Goal: Obtain resource: Download file/media

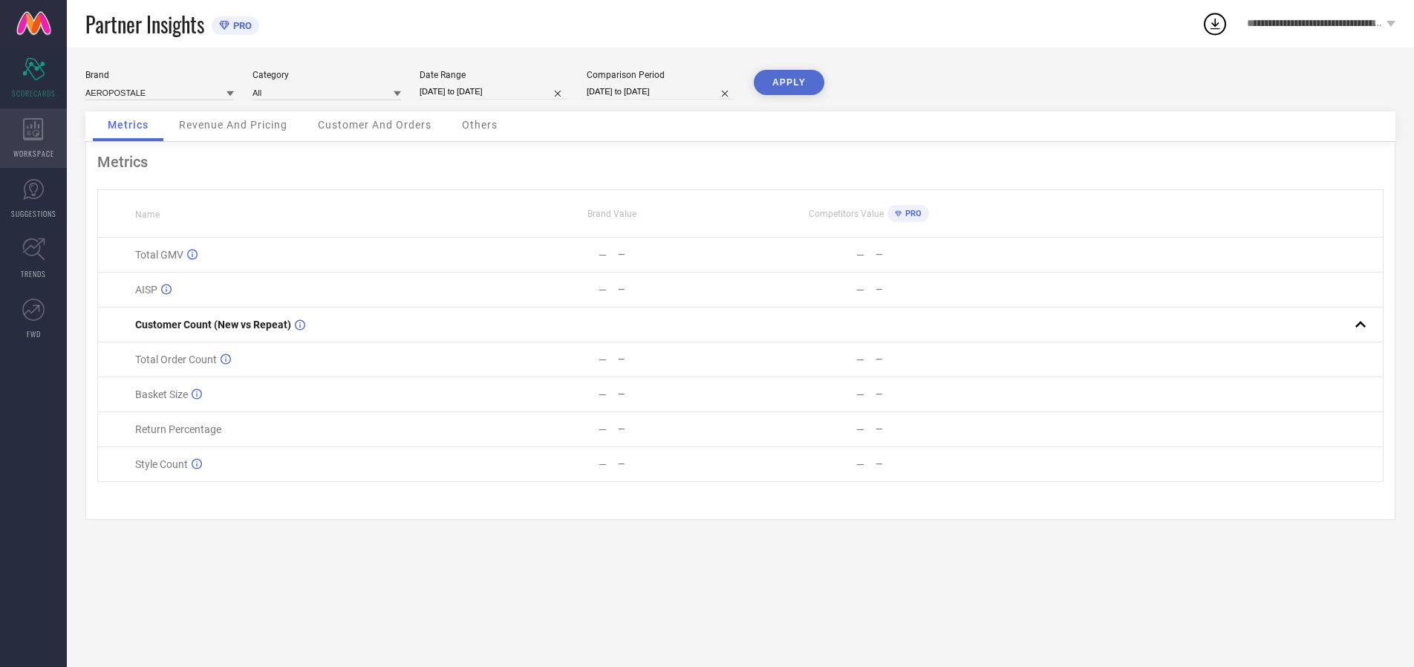
click at [33, 138] on icon at bounding box center [33, 129] width 20 height 22
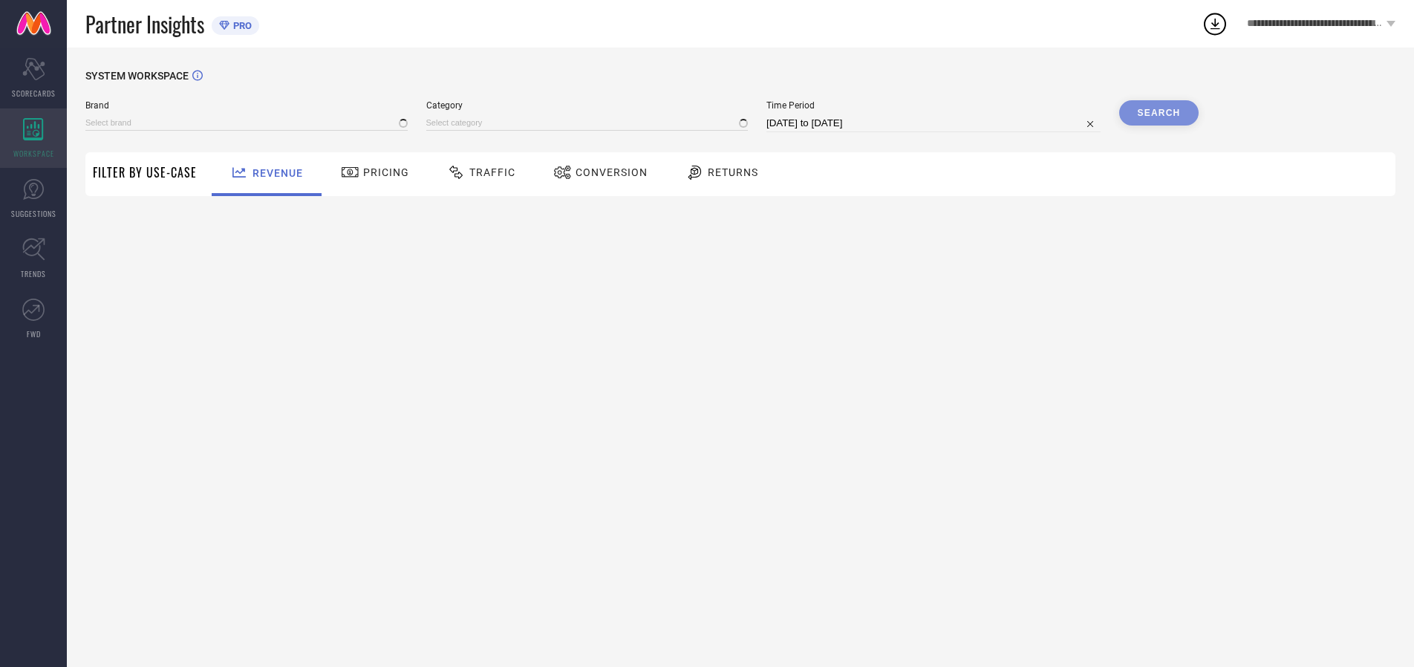
type input "AEROPOSTALE"
type input "All"
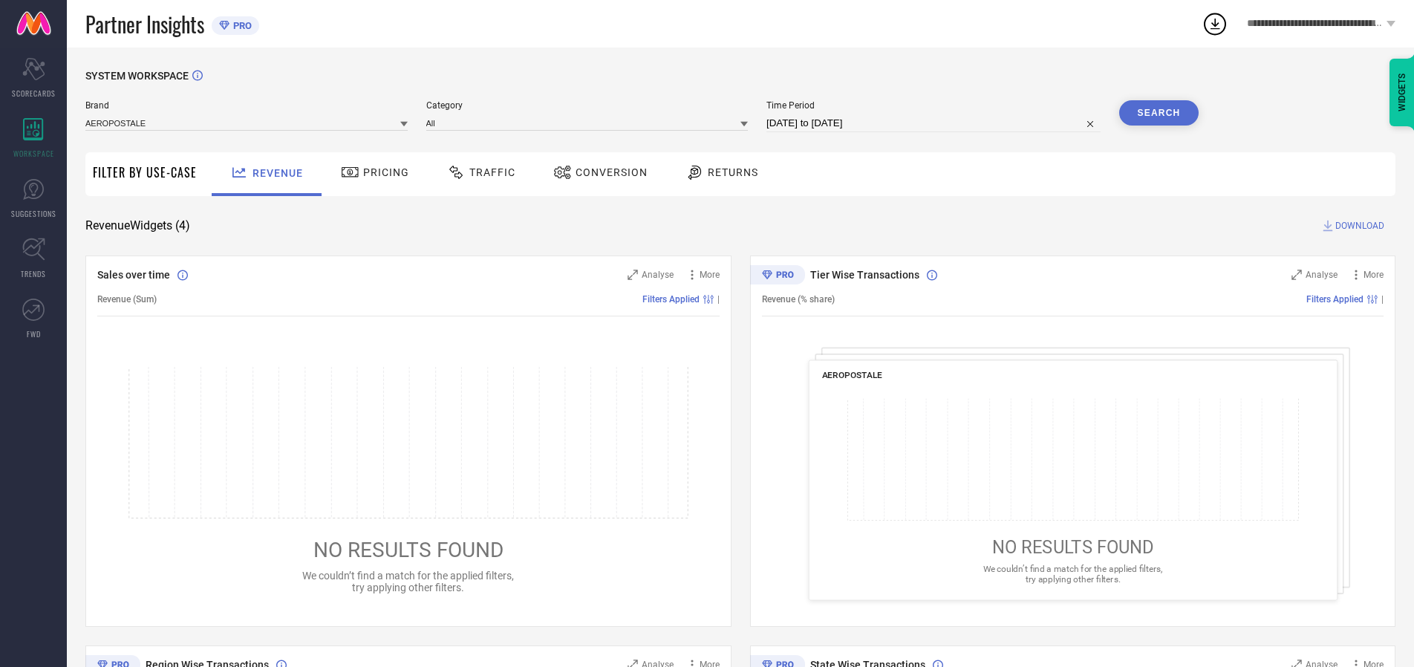
click at [607, 172] on span "Conversion" at bounding box center [612, 172] width 72 height 12
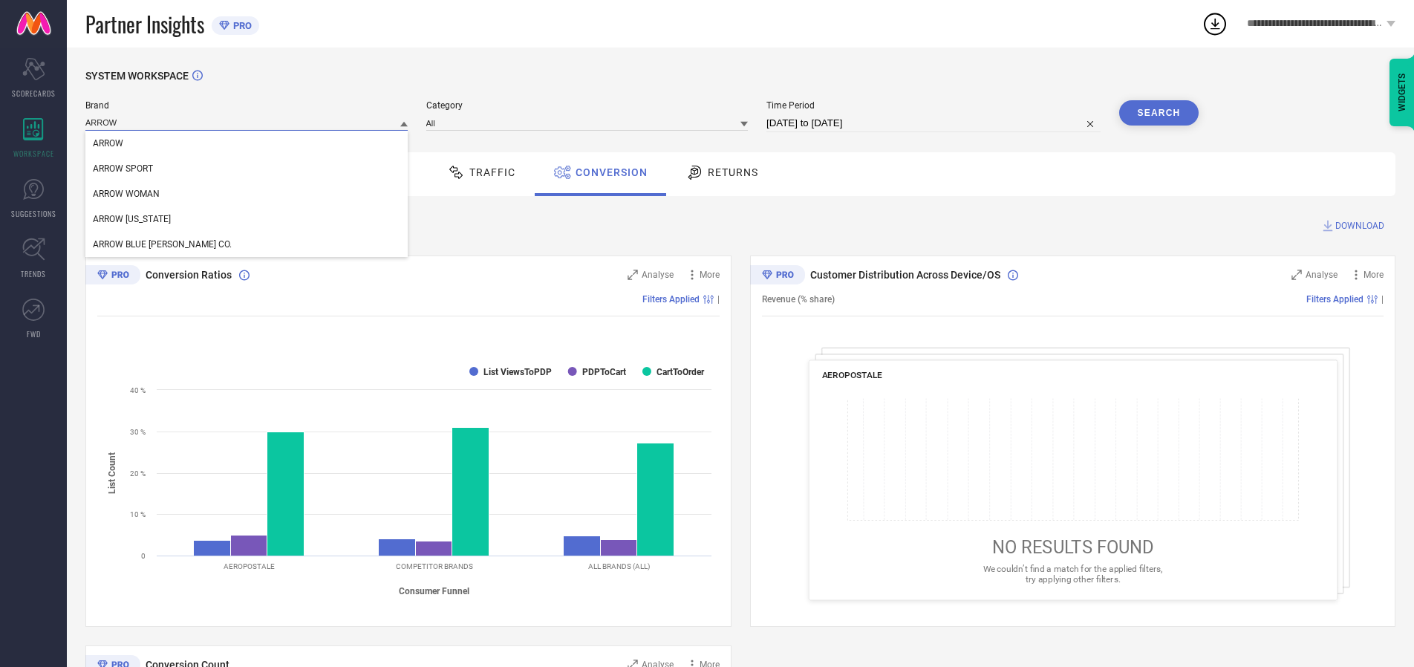
type input "ARROW"
click at [108, 144] on span "ARROW" at bounding box center [108, 143] width 30 height 10
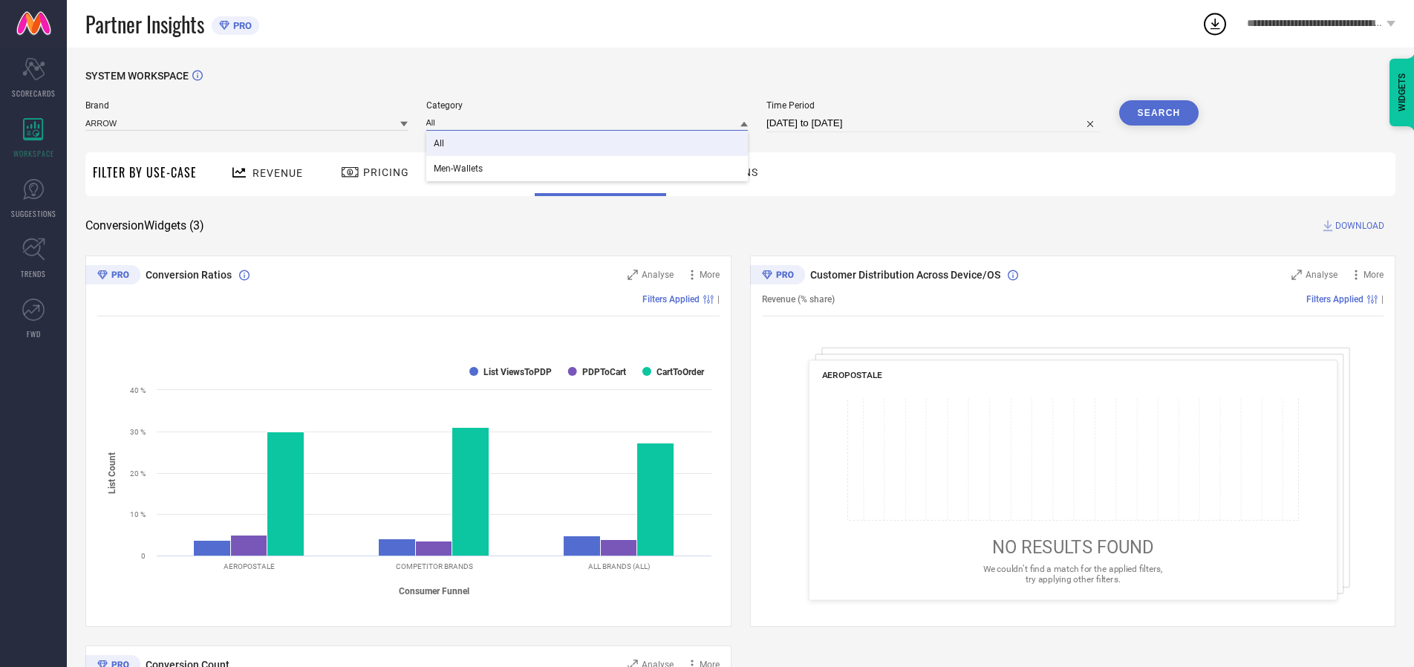
type input "All"
click at [440, 144] on span "All" at bounding box center [439, 143] width 10 height 10
click at [934, 123] on input "[DATE] to [DATE]" at bounding box center [933, 123] width 334 height 18
select select "7"
select select "2025"
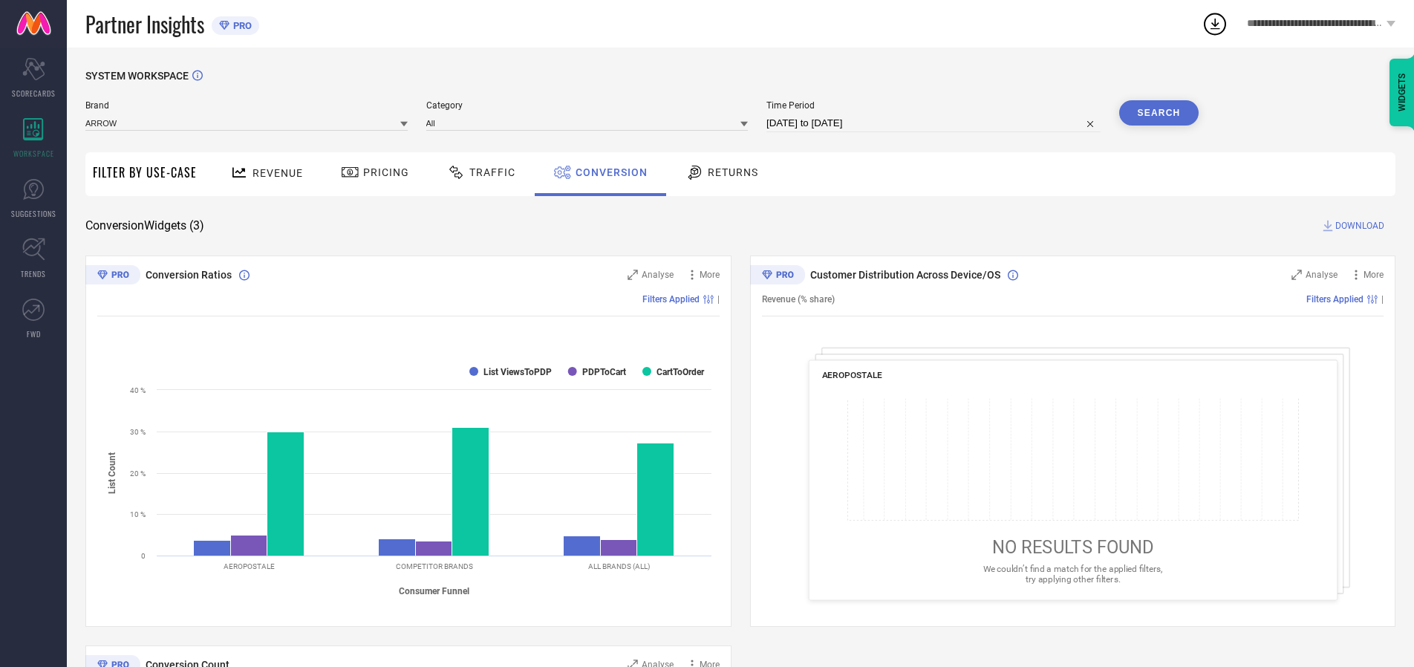
select select "8"
select select "2025"
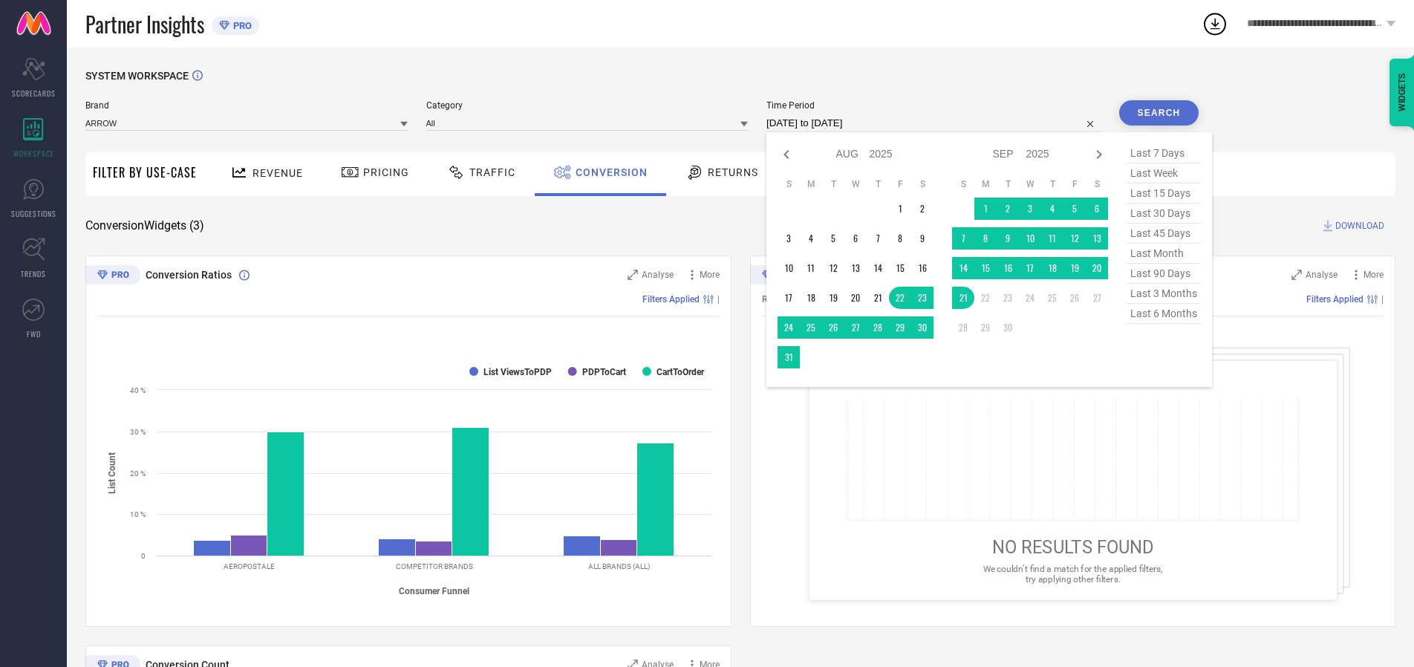
click at [966, 299] on td "21" at bounding box center [963, 298] width 22 height 22
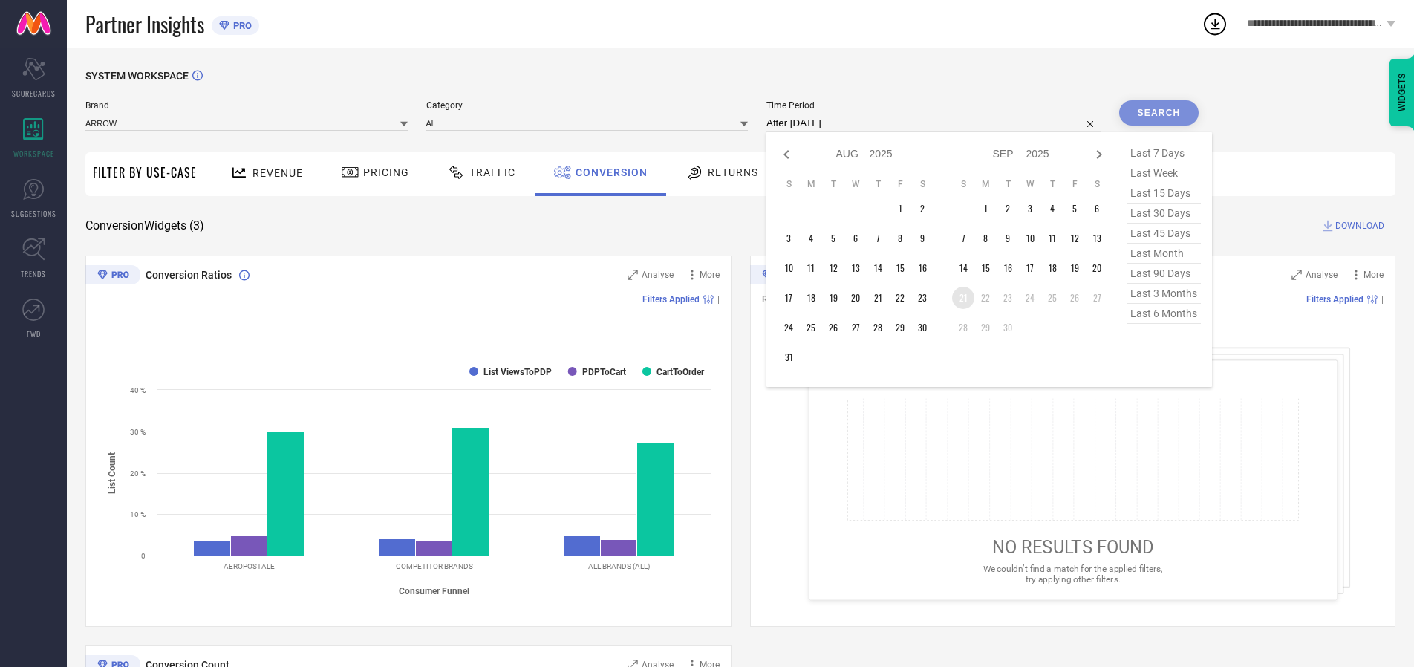
type input "[DATE] to [DATE]"
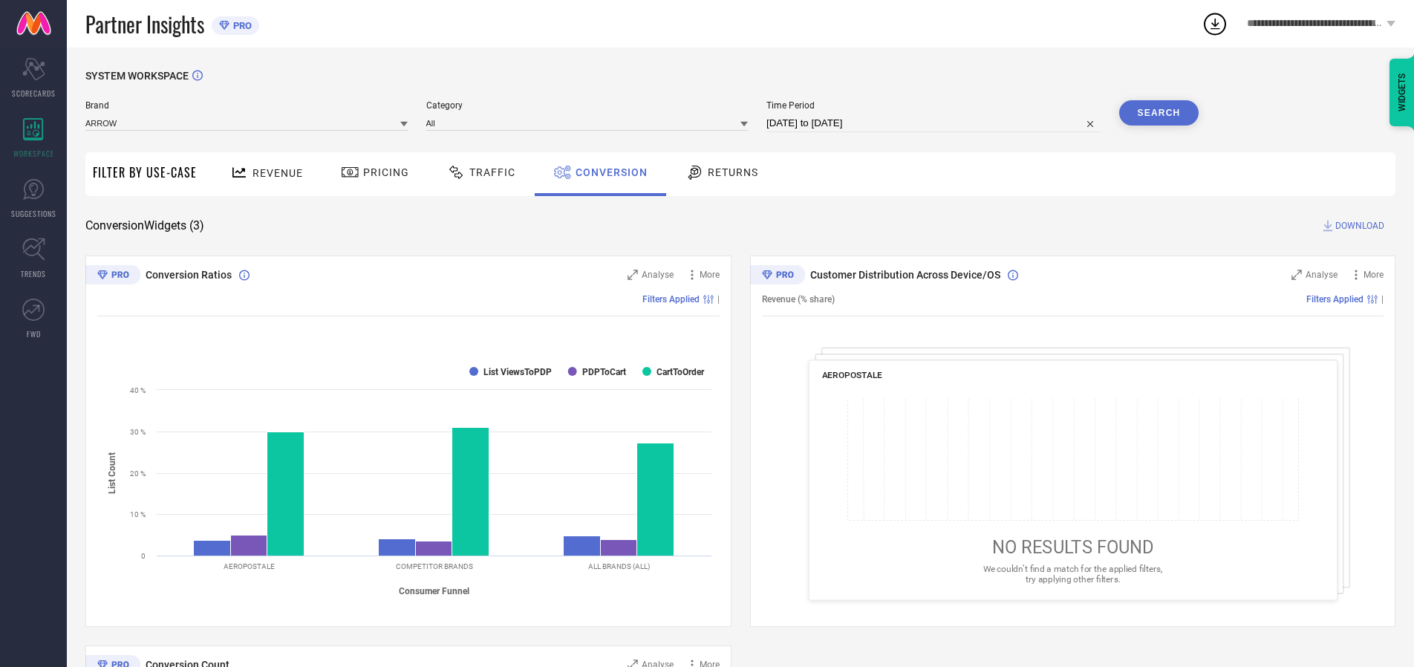
click at [1159, 113] on button "Search" at bounding box center [1159, 112] width 80 height 25
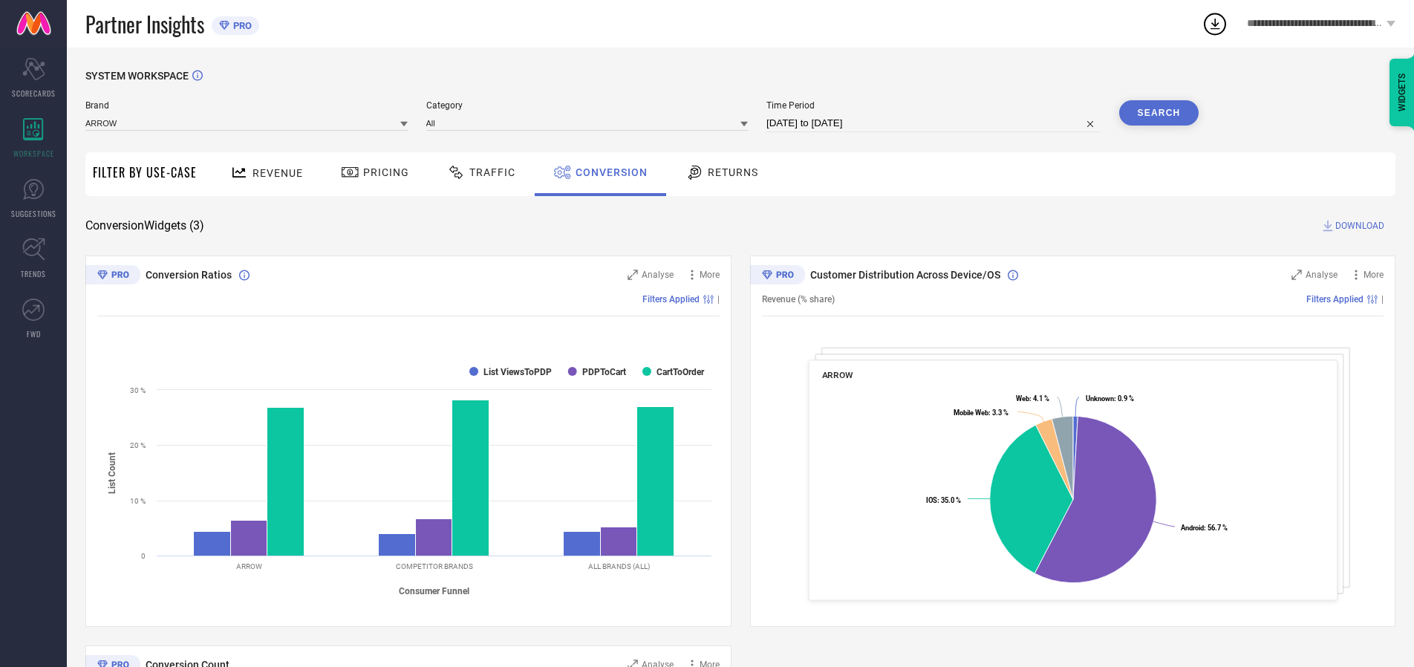
click at [1360, 226] on span "DOWNLOAD" at bounding box center [1359, 225] width 49 height 15
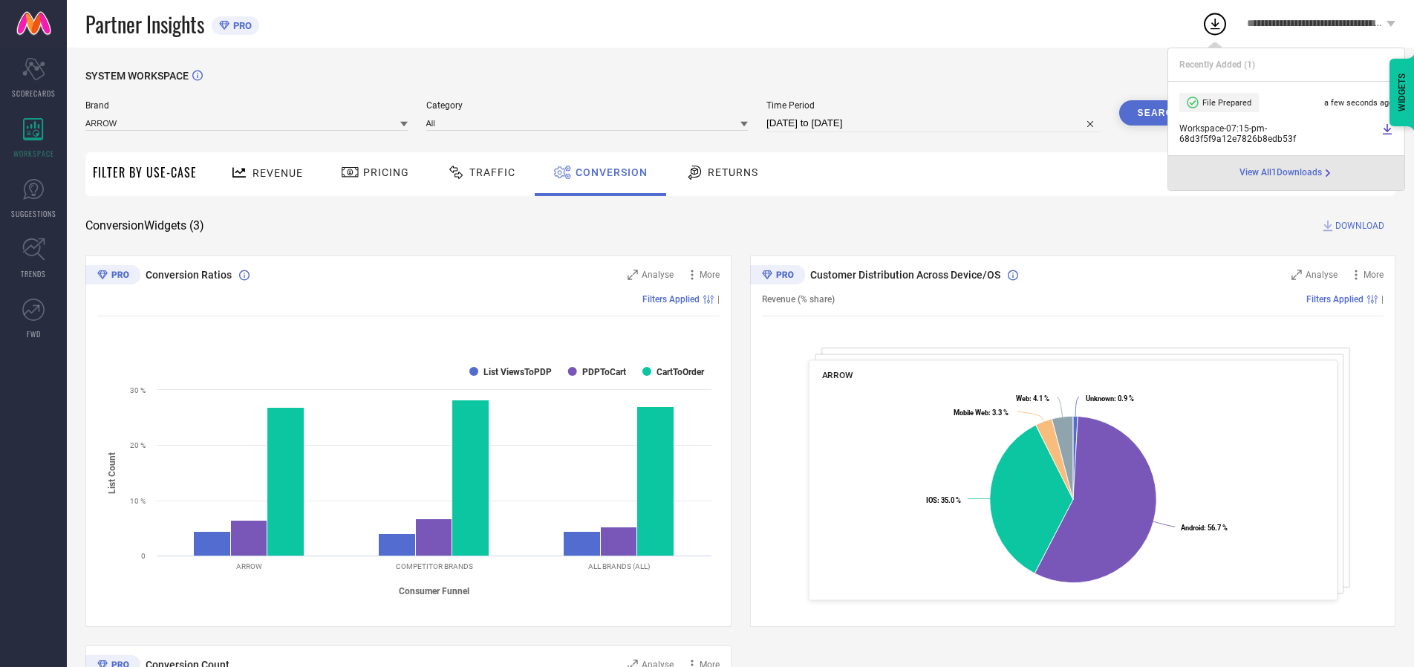
click at [608, 172] on span "Conversion" at bounding box center [612, 172] width 72 height 12
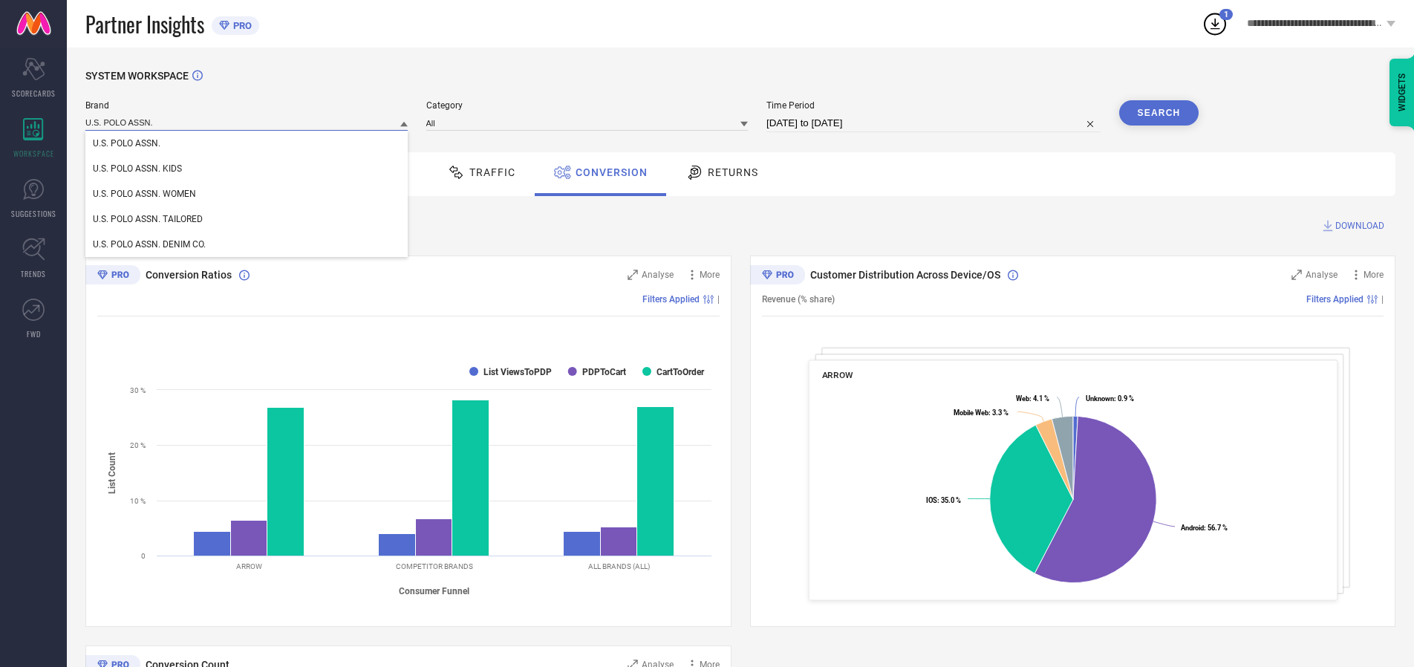
type input "U.S. POLO ASSN."
click at [126, 144] on span "U.S. POLO ASSN." at bounding box center [127, 143] width 68 height 10
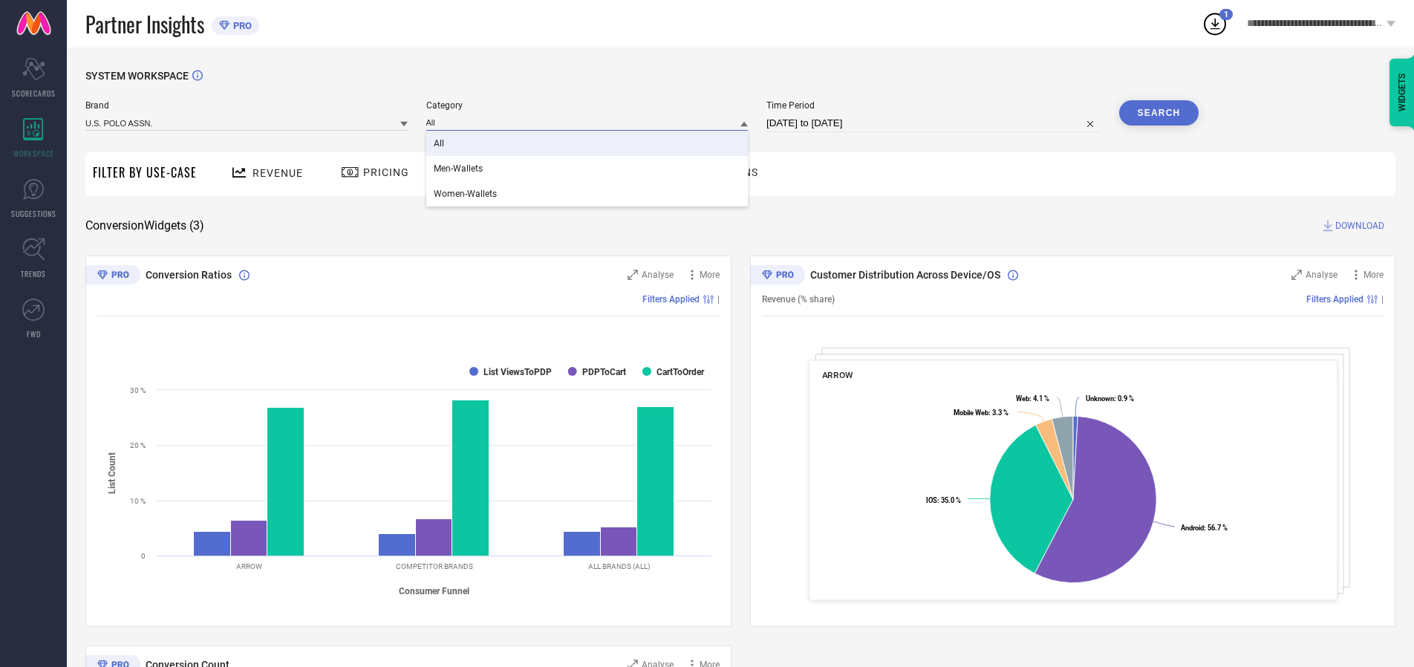
type input "All"
click at [440, 144] on span "All" at bounding box center [439, 143] width 10 height 10
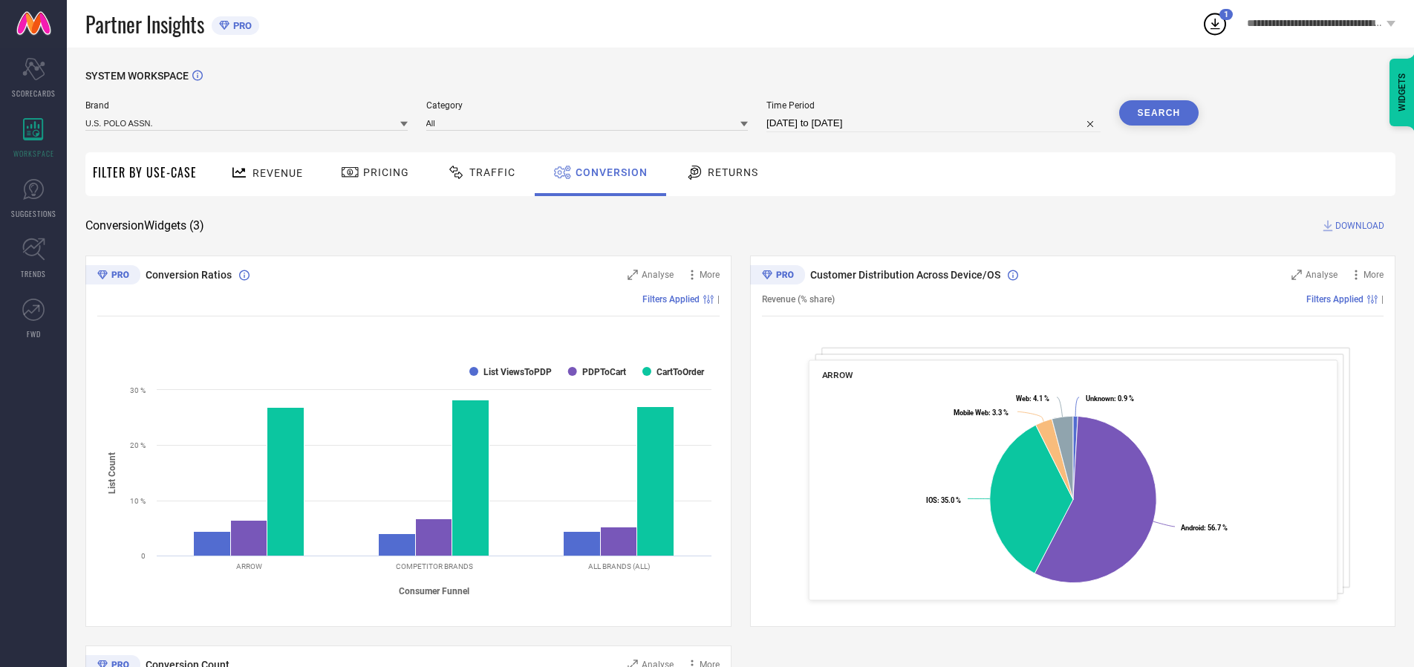
click at [1159, 113] on button "Search" at bounding box center [1159, 112] width 80 height 25
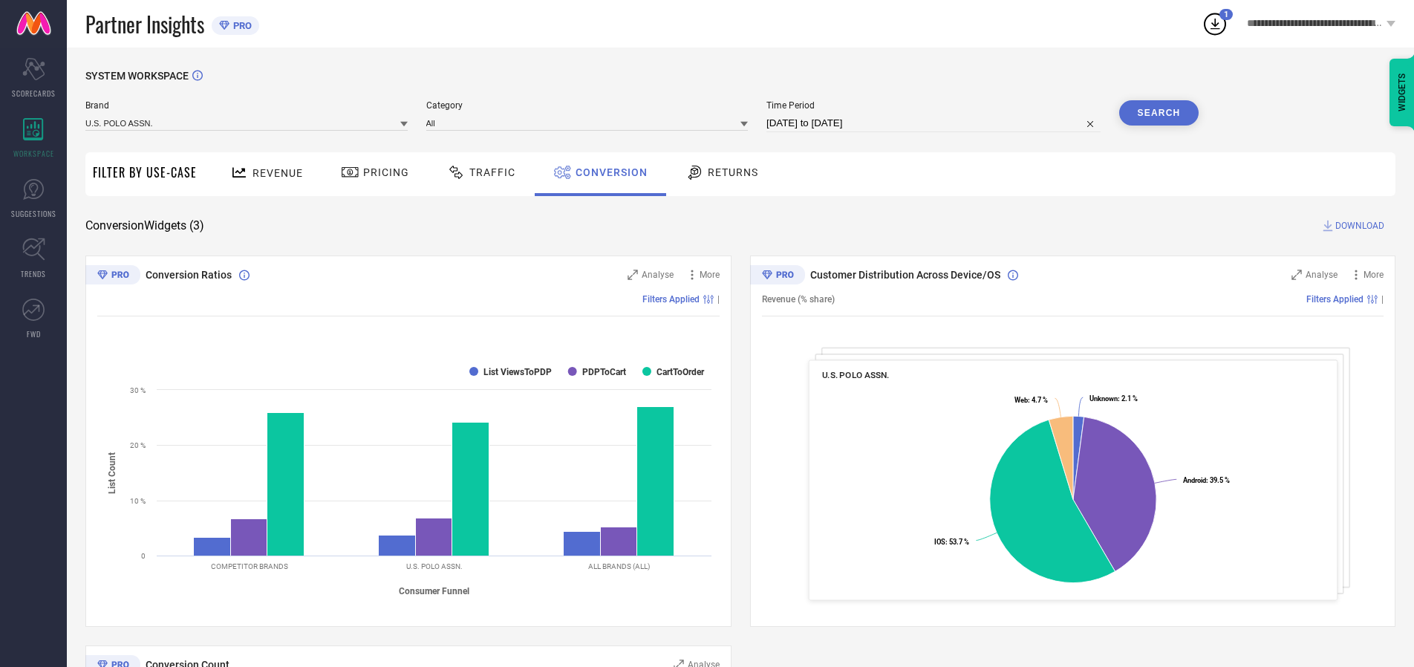
click at [1360, 226] on span "DOWNLOAD" at bounding box center [1359, 225] width 49 height 15
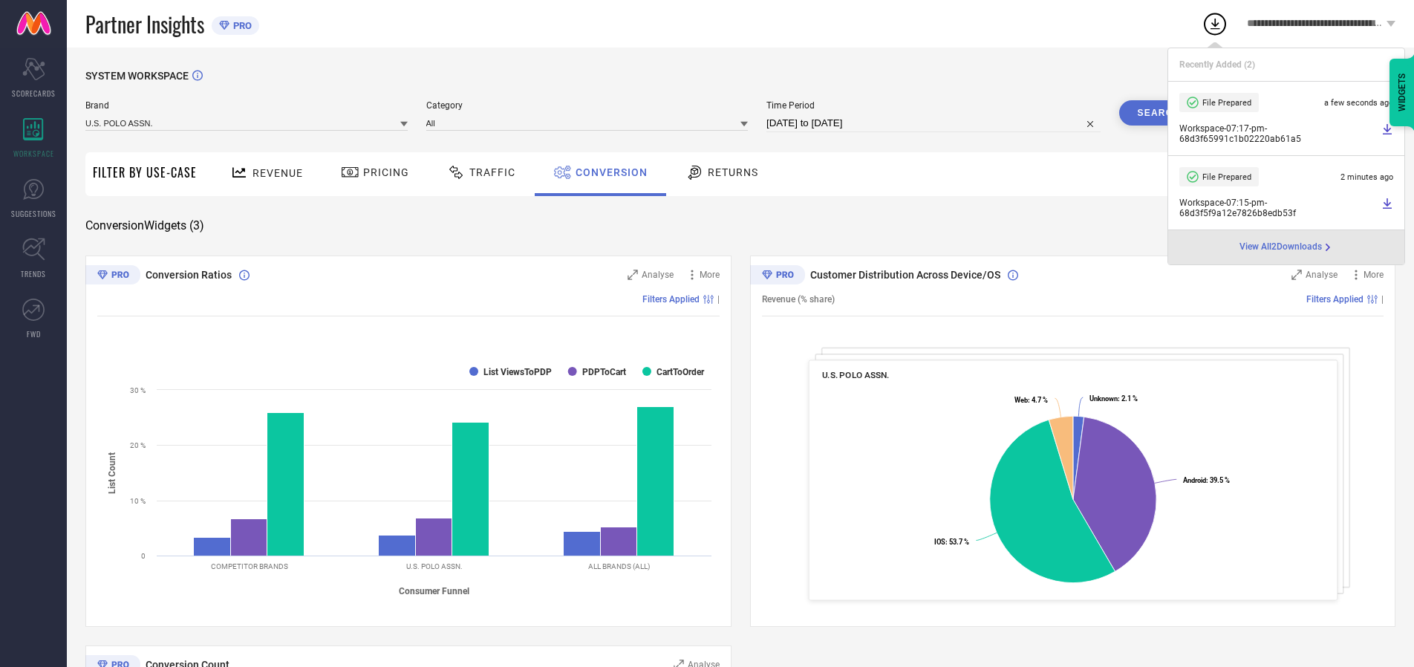
click at [608, 172] on span "Conversion" at bounding box center [612, 172] width 72 height 12
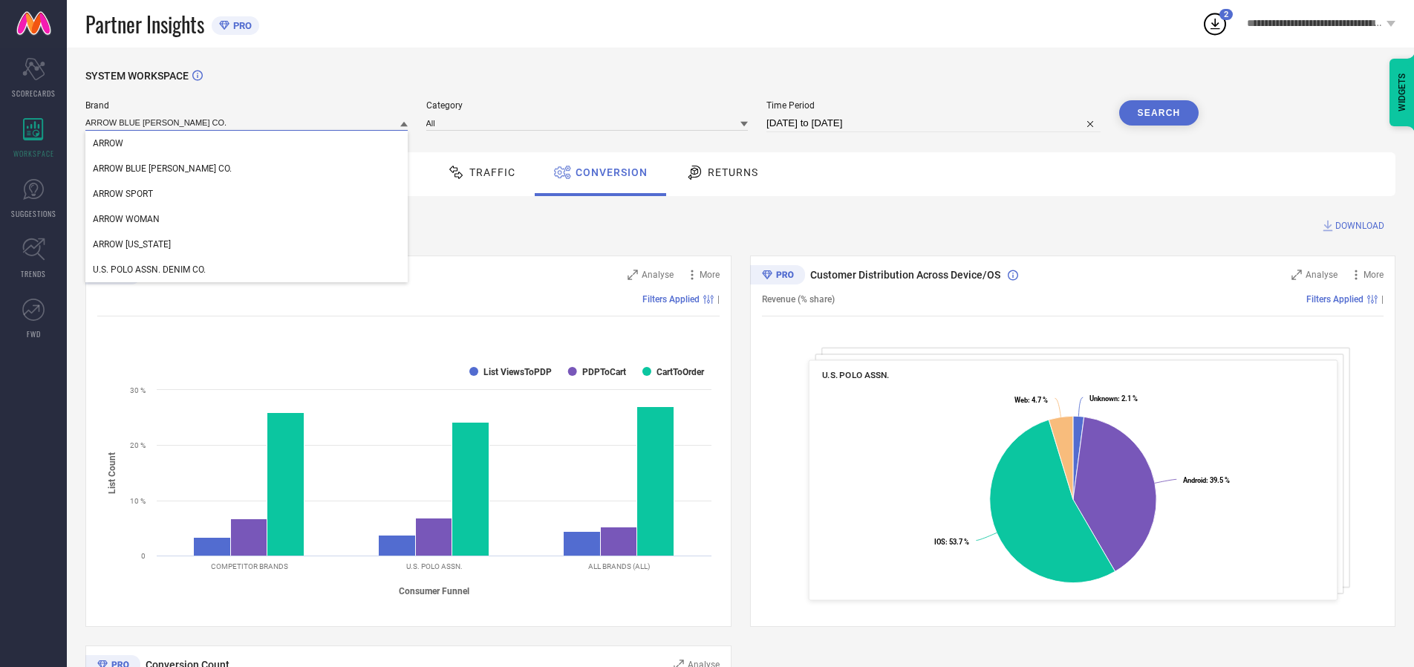
type input "ARROW BLUE [PERSON_NAME] CO."
click at [140, 169] on span "ARROW BLUE [PERSON_NAME] CO." at bounding box center [162, 168] width 139 height 10
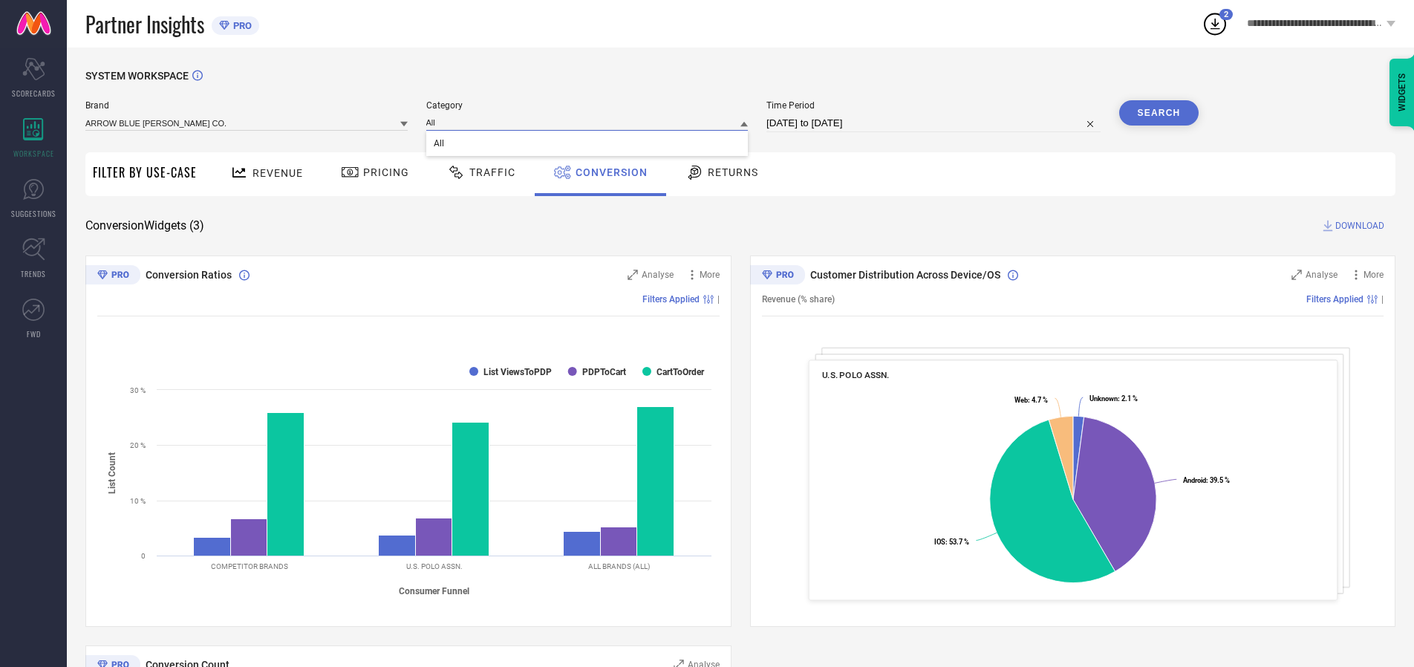
type input "All"
click at [440, 144] on span "All" at bounding box center [439, 143] width 10 height 10
click at [1159, 113] on button "Search" at bounding box center [1159, 112] width 80 height 25
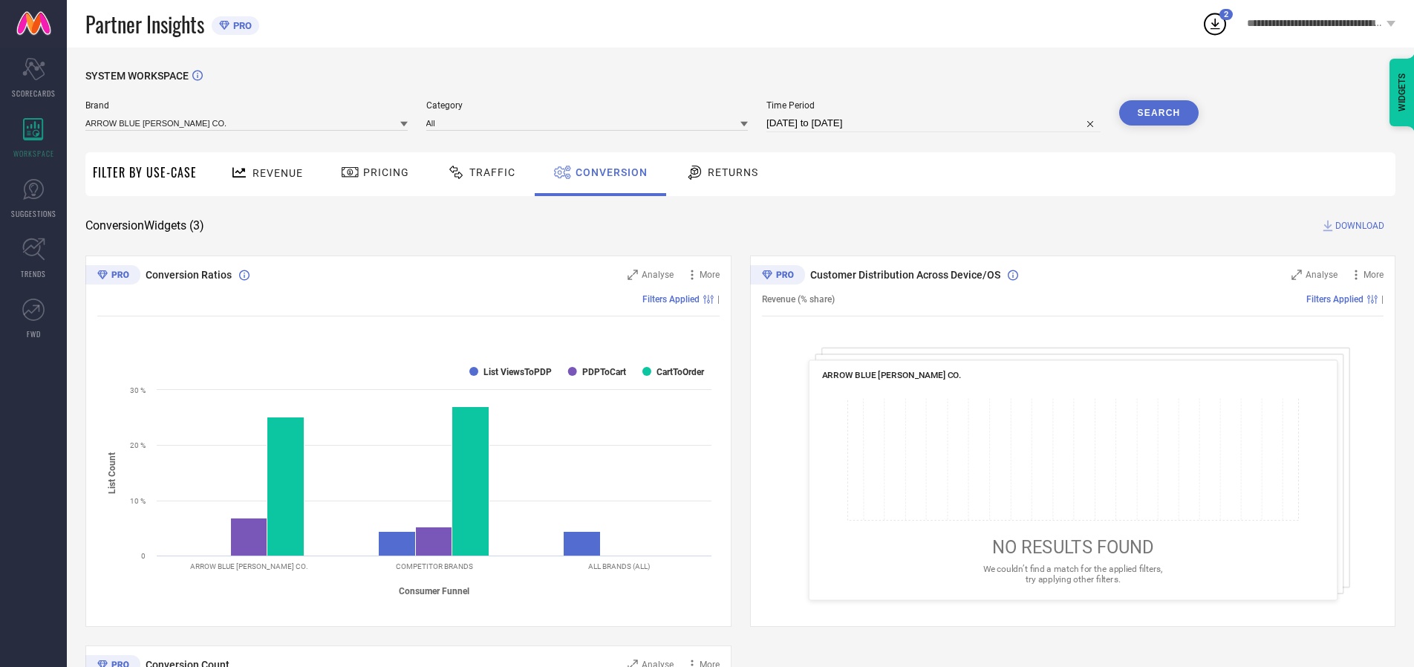
click at [1360, 226] on span "DOWNLOAD" at bounding box center [1359, 225] width 49 height 15
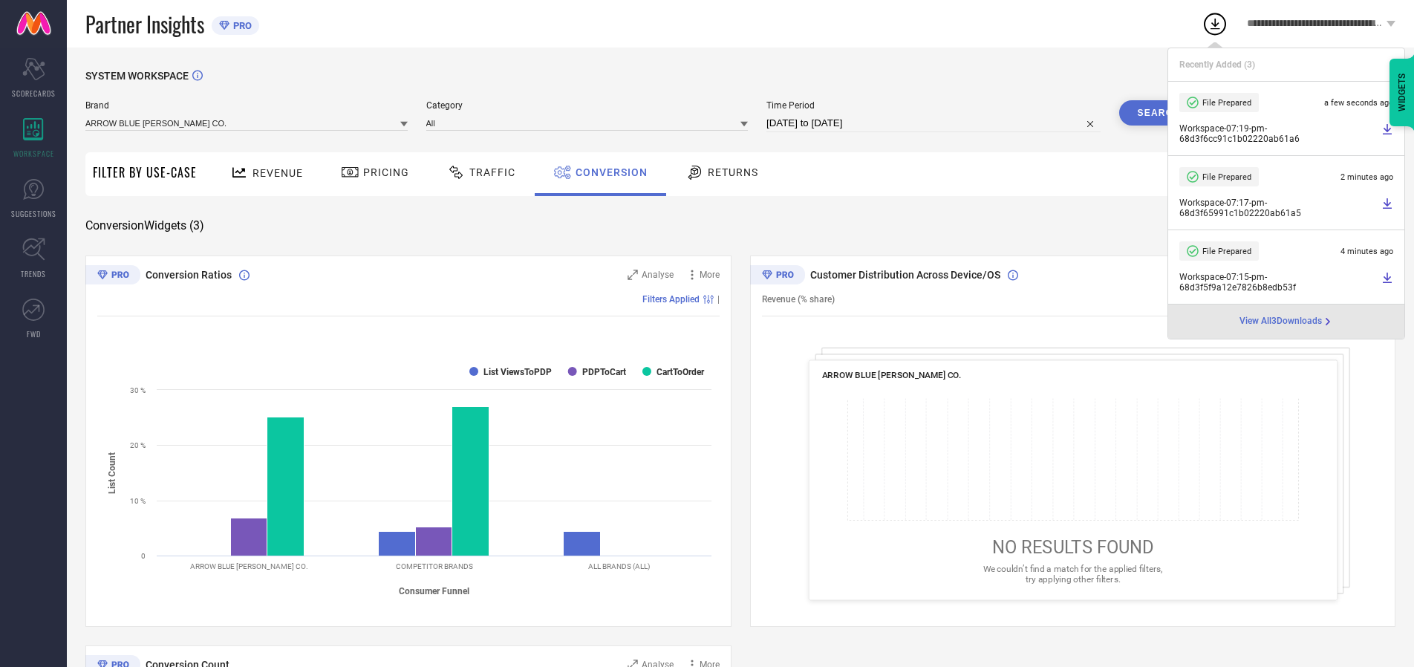
click at [608, 172] on span "Conversion" at bounding box center [612, 172] width 72 height 12
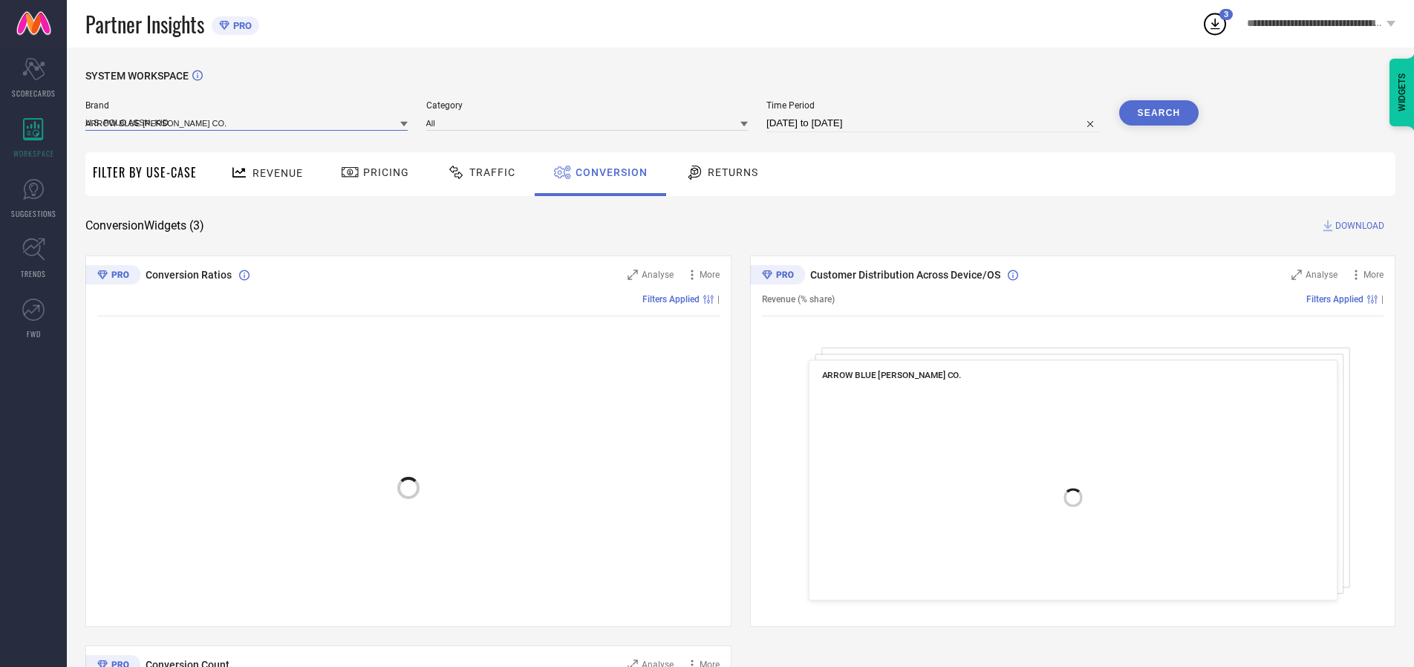
type input "U.S. POLO ASSN. KIDS"
